Goal: Check status: Check status

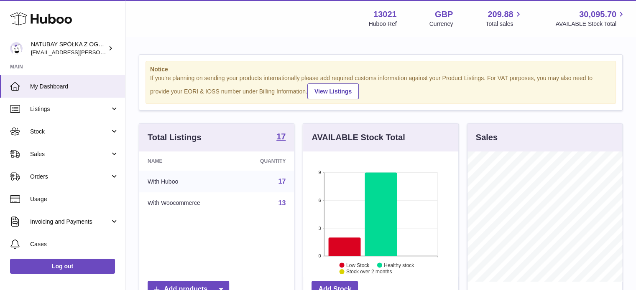
scroll to position [130, 155]
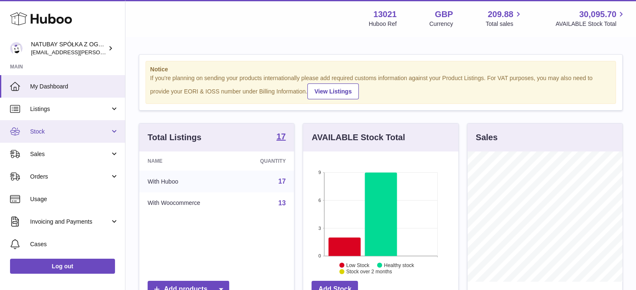
click at [58, 138] on link "Stock" at bounding box center [62, 131] width 125 height 23
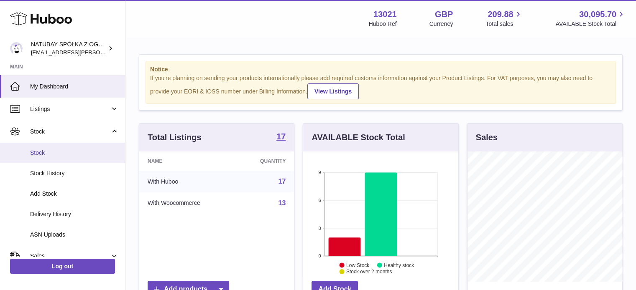
click at [57, 148] on link "Stock" at bounding box center [62, 153] width 125 height 20
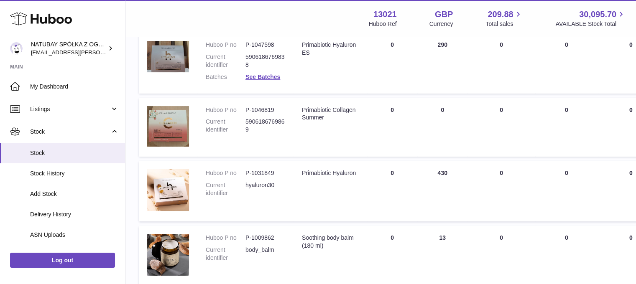
scroll to position [42, 0]
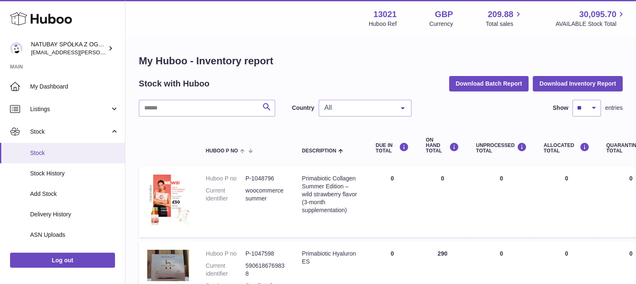
click at [35, 152] on span "Stock" at bounding box center [74, 153] width 89 height 8
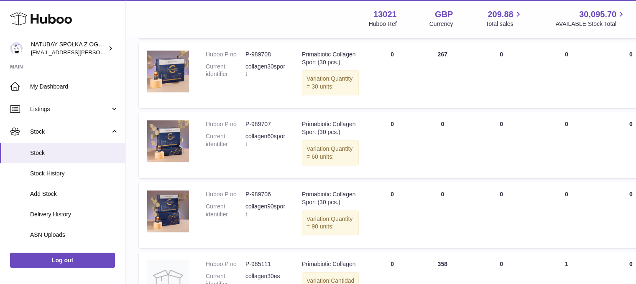
scroll to position [710, 0]
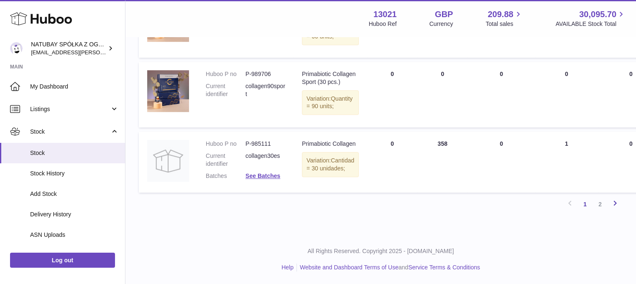
click at [608, 212] on link "Next" at bounding box center [614, 204] width 15 height 15
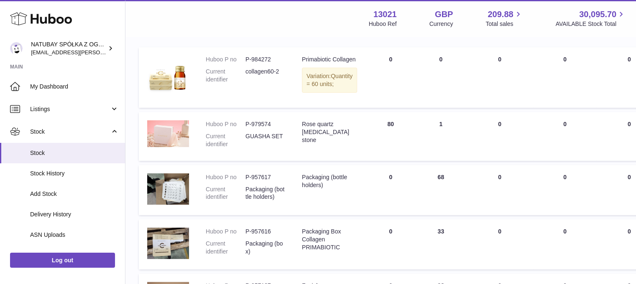
scroll to position [79, 0]
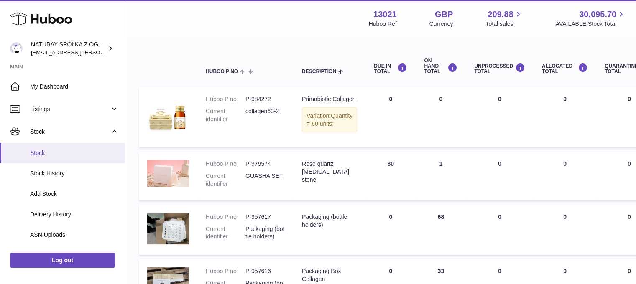
click at [46, 153] on span "Stock" at bounding box center [74, 153] width 89 height 8
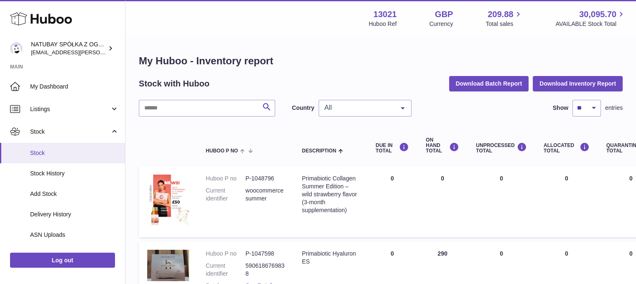
click at [80, 150] on span "Stock" at bounding box center [74, 153] width 89 height 8
